Goal: Information Seeking & Learning: Learn about a topic

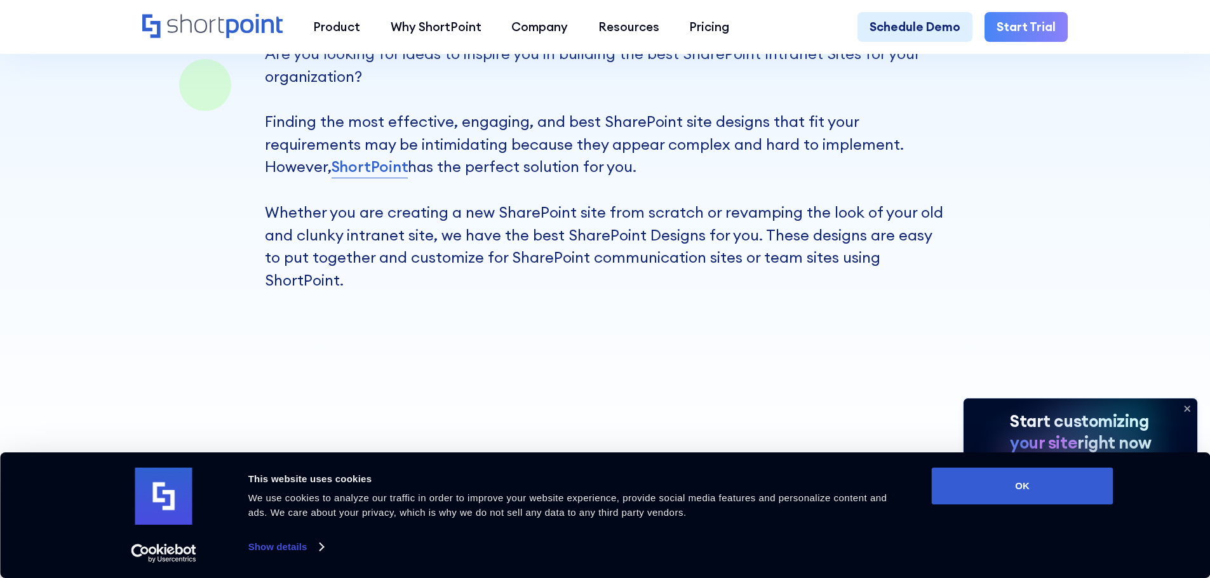
scroll to position [190, 0]
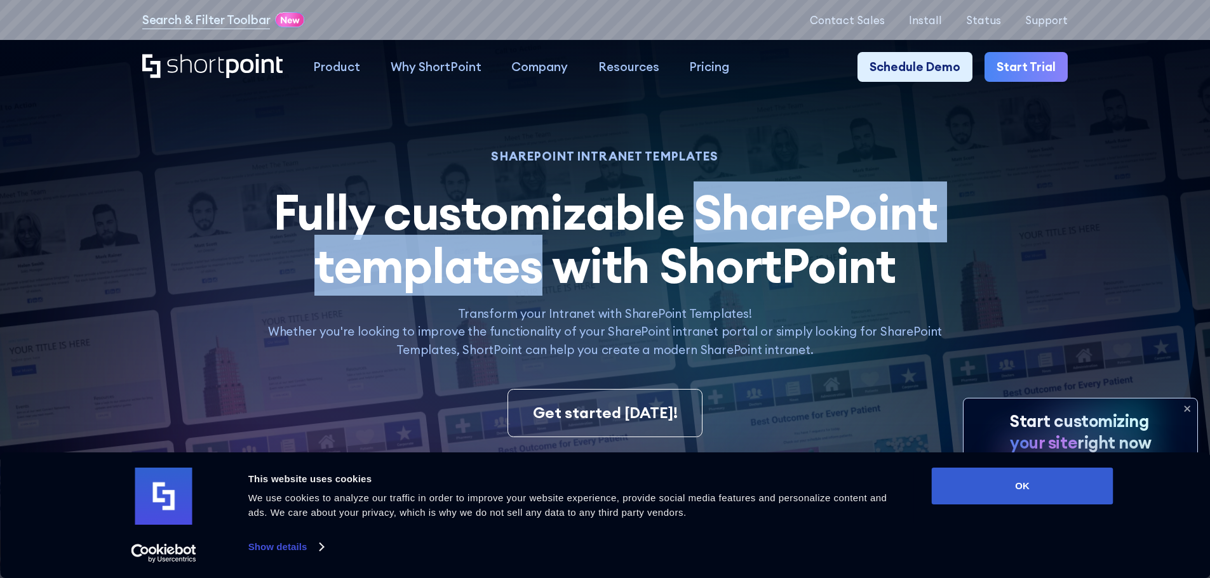
drag, startPoint x: 699, startPoint y: 204, endPoint x: 538, endPoint y: 276, distance: 176.3
click at [538, 276] on span "Fully customizable SharePoint templates with ShortPoint" at bounding box center [605, 239] width 664 height 114
copy span "SharePoint templates"
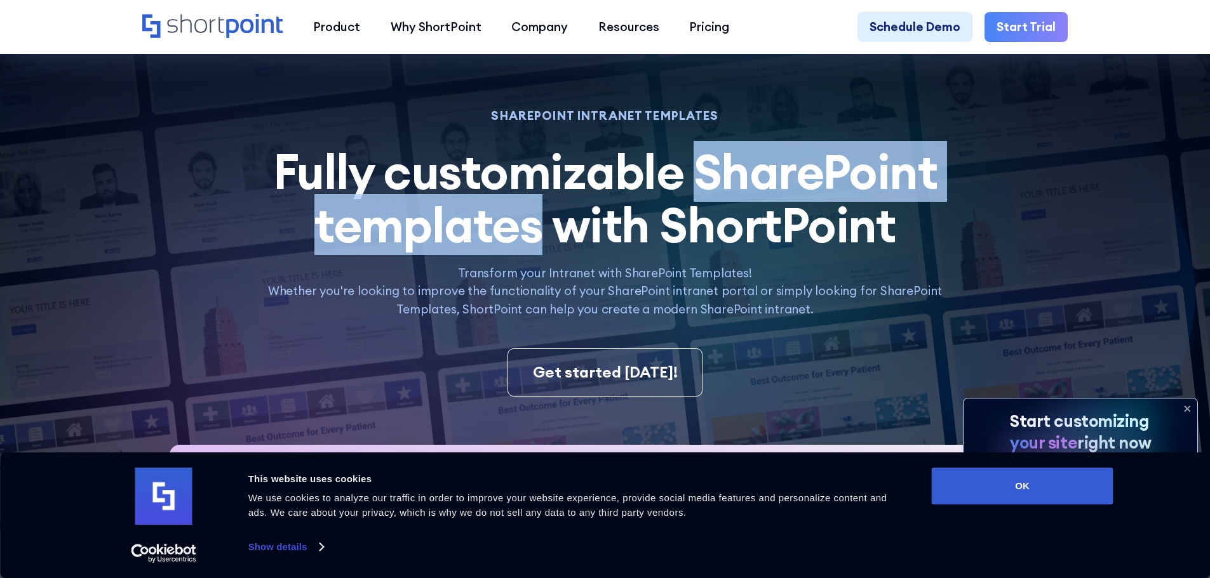
scroll to position [63, 0]
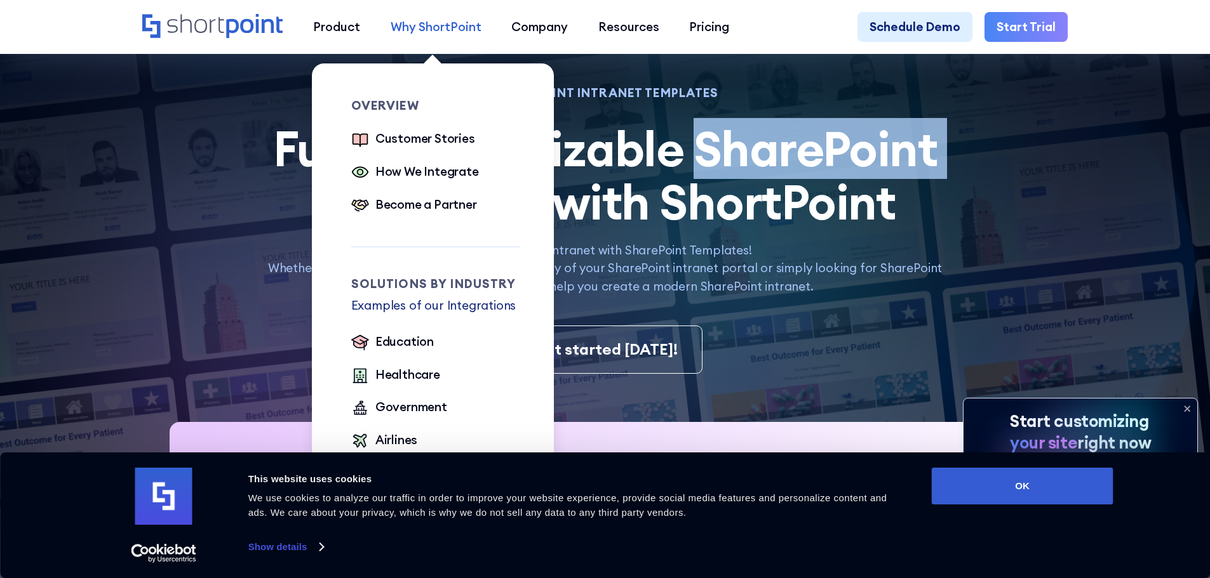
click at [443, 30] on div "Why ShortPoint" at bounding box center [435, 27] width 91 height 18
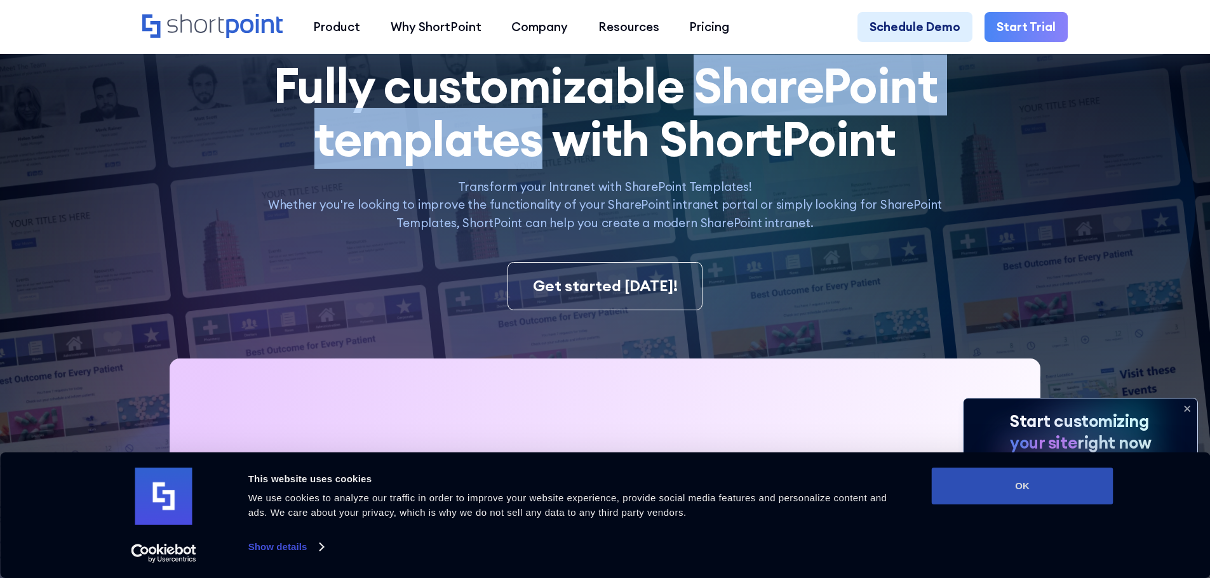
click at [1018, 487] on button "OK" at bounding box center [1022, 486] width 182 height 37
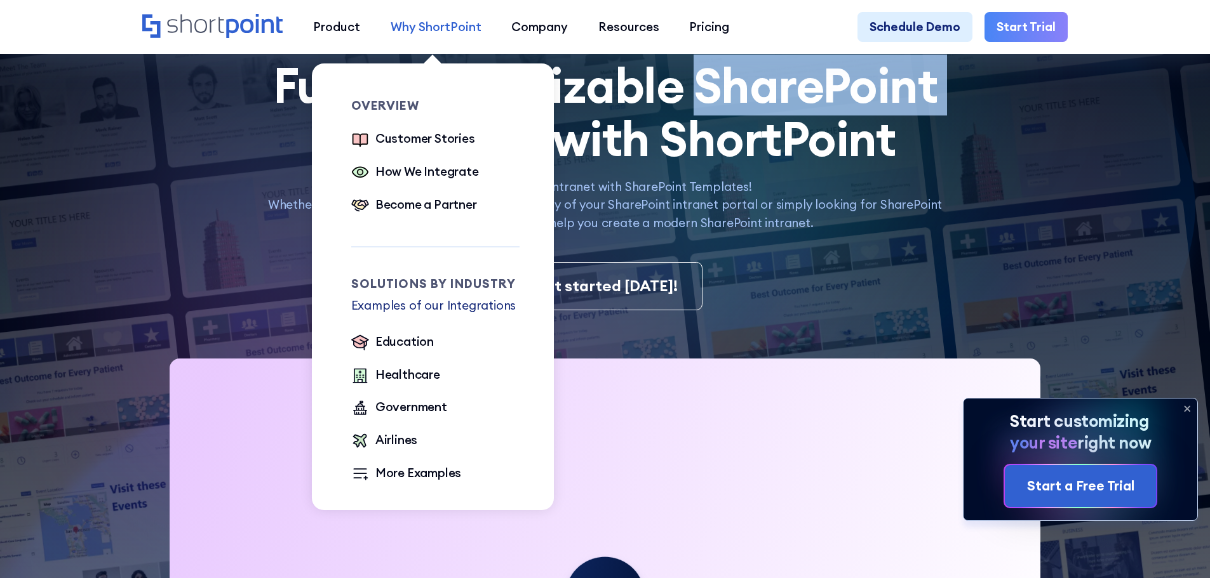
scroll to position [0, 0]
click at [392, 476] on div "More Examples" at bounding box center [418, 473] width 86 height 18
